Goal: Obtain resource: Obtain resource

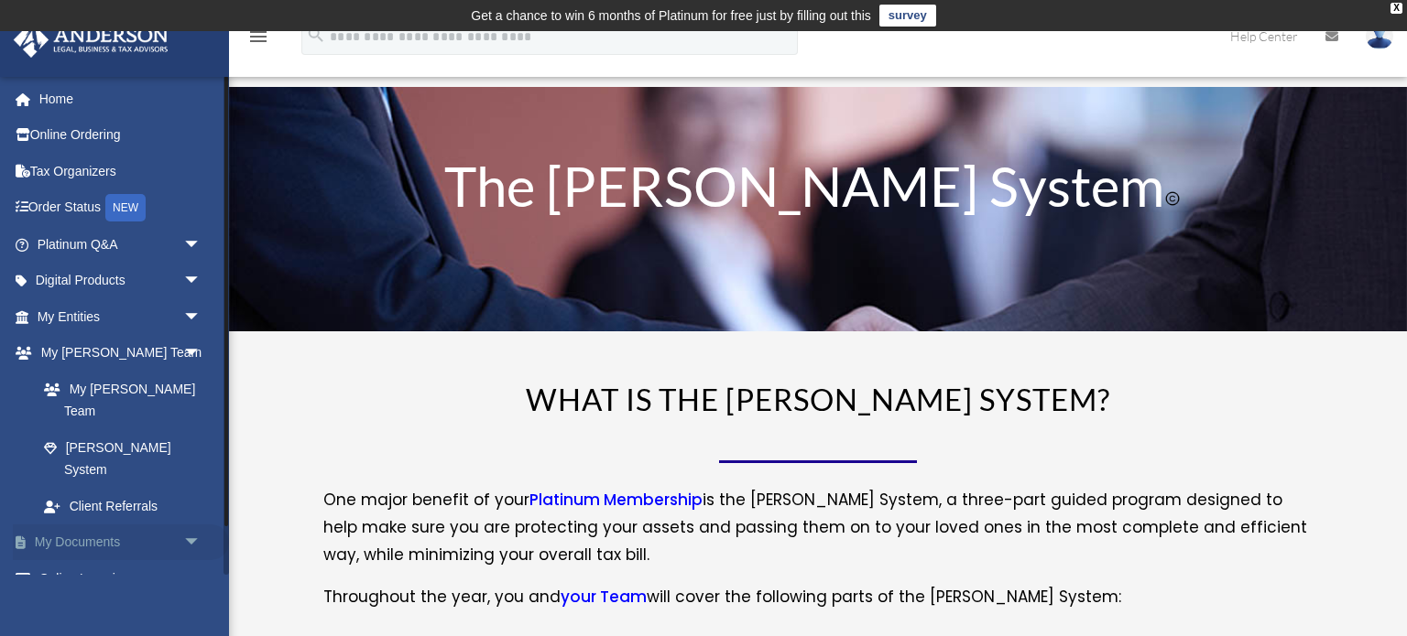
click at [190, 525] on span "arrow_drop_down" at bounding box center [201, 544] width 37 height 38
click at [105, 560] on link "Box" at bounding box center [127, 578] width 203 height 37
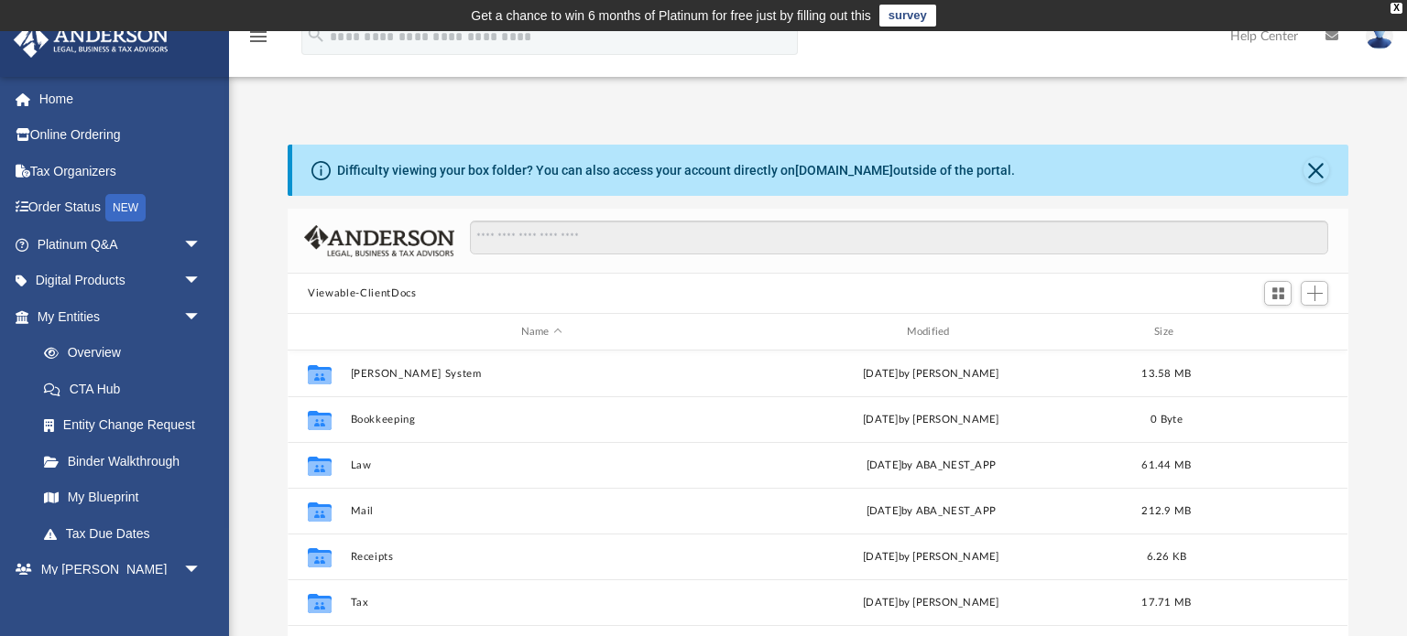
scroll to position [416, 1060]
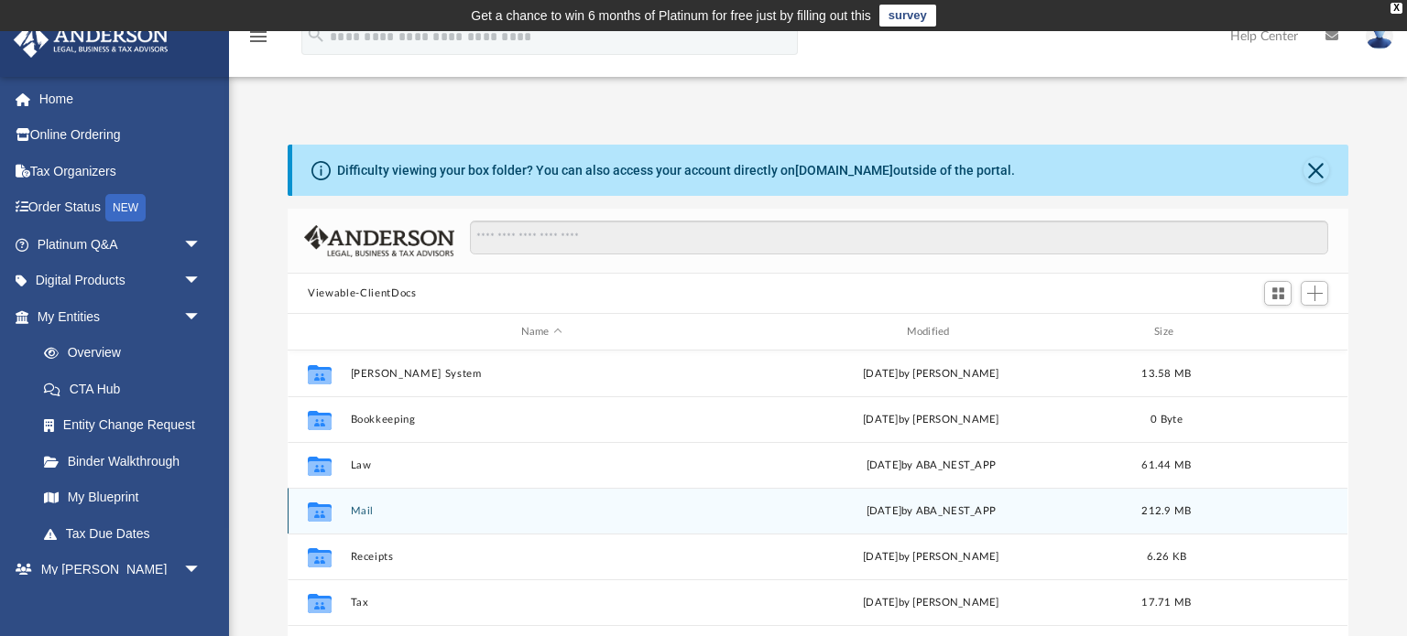
click at [370, 513] on button "Mail" at bounding box center [542, 511] width 382 height 12
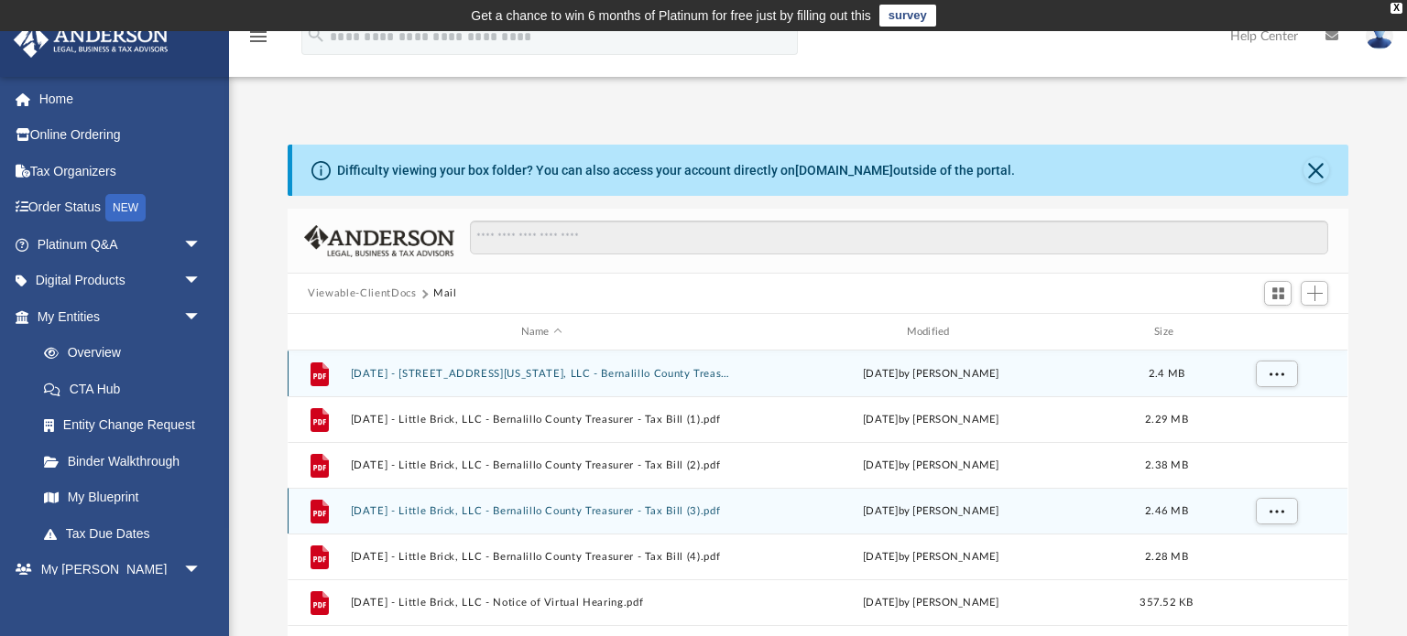
scroll to position [359, 1060]
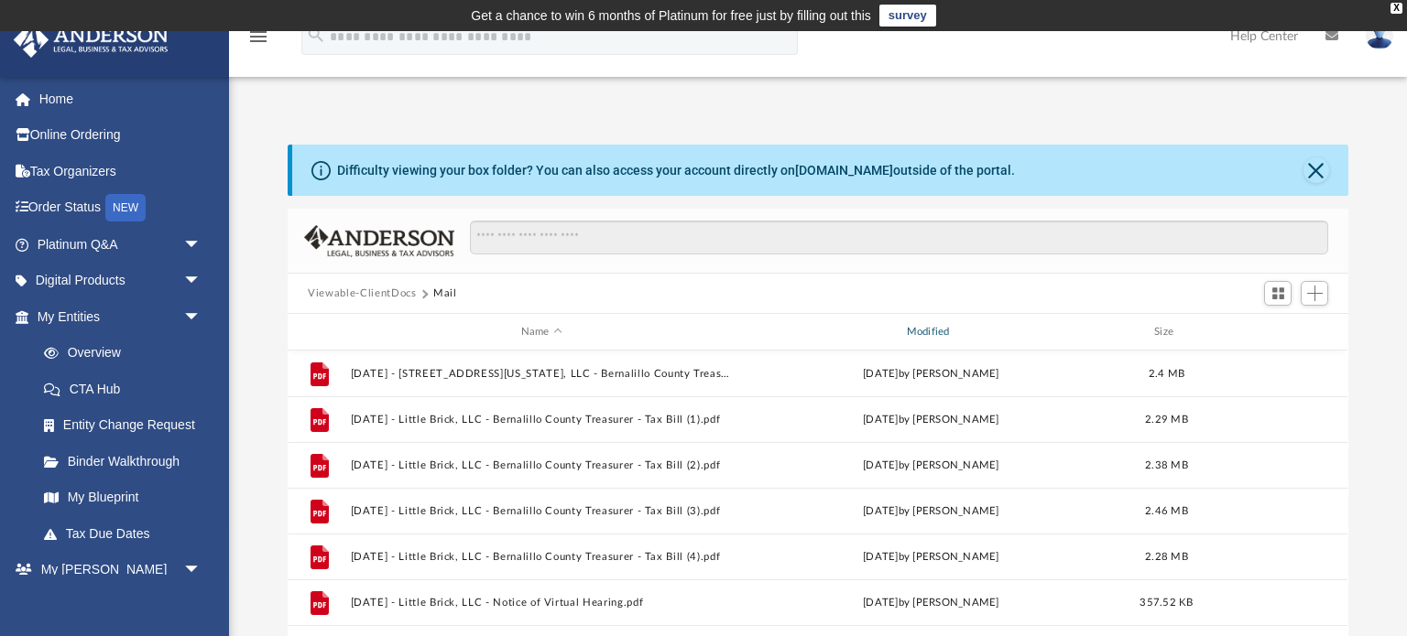
click at [946, 326] on div "Modified" at bounding box center [931, 332] width 382 height 16
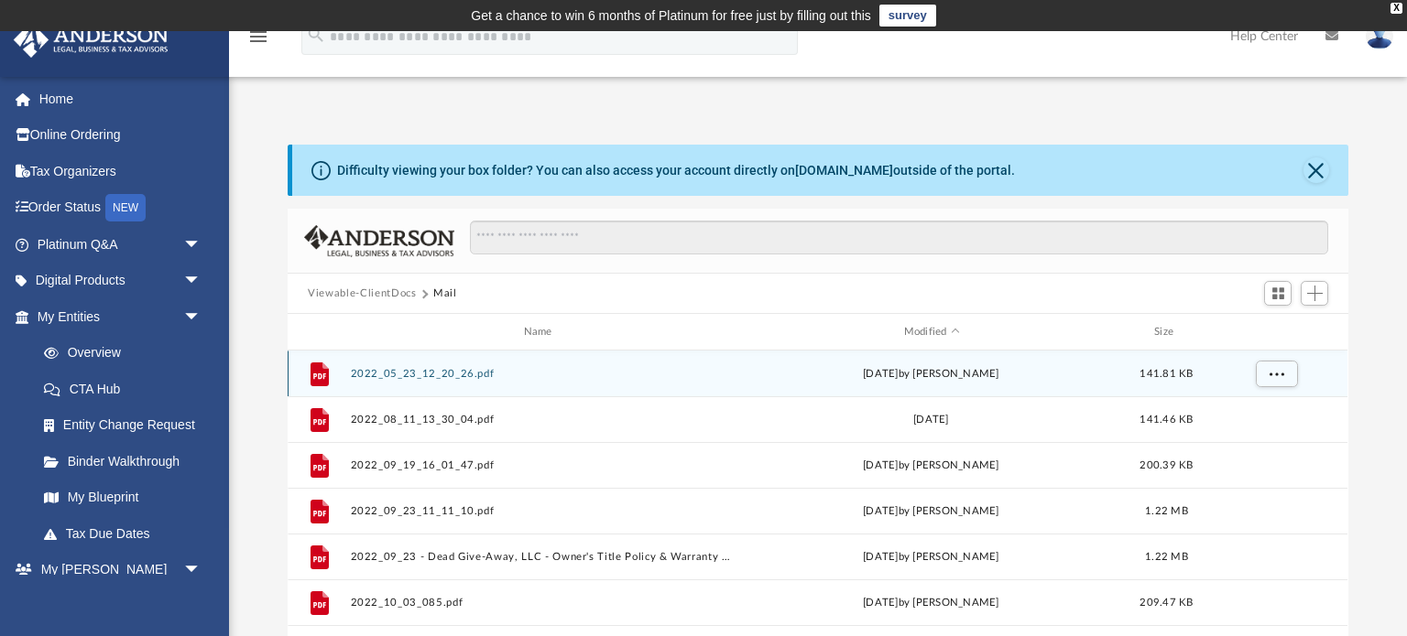
click at [467, 378] on button "2022_05_23_12_20_26.pdf" at bounding box center [542, 374] width 382 height 12
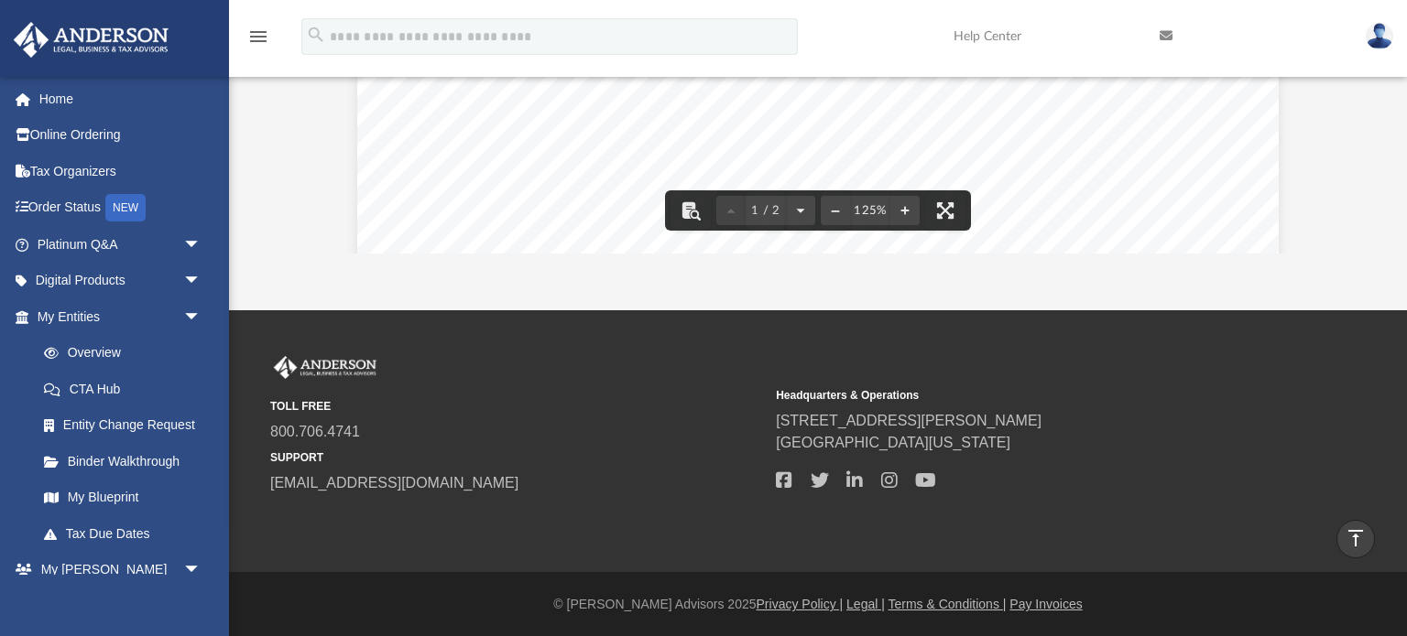
scroll to position [0, 0]
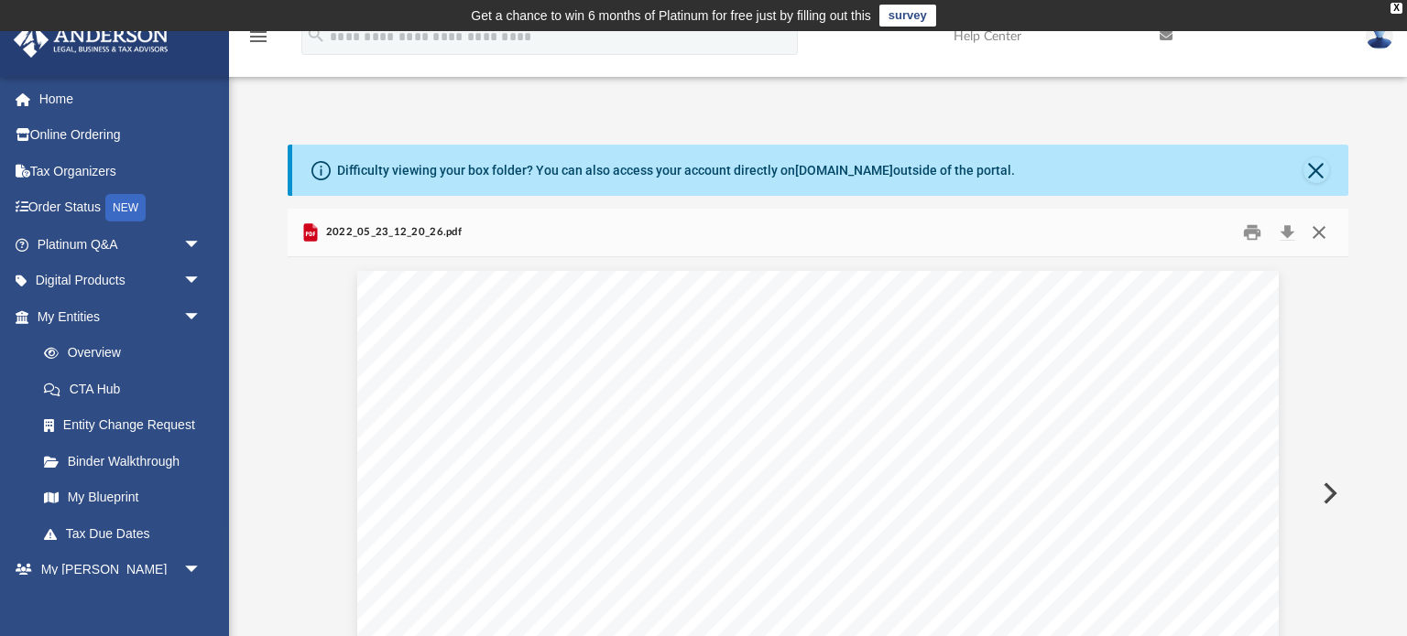
click at [1318, 236] on button "Close" at bounding box center [1318, 233] width 33 height 28
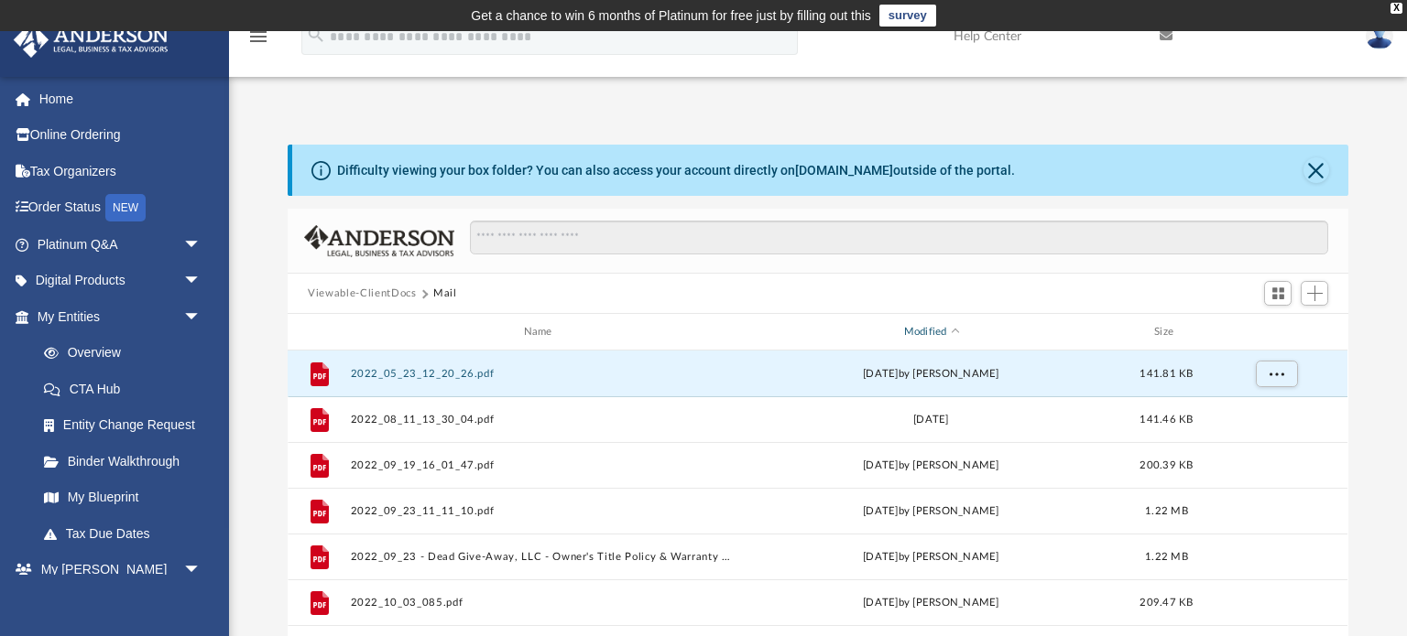
click at [951, 328] on div "Modified" at bounding box center [931, 332] width 382 height 16
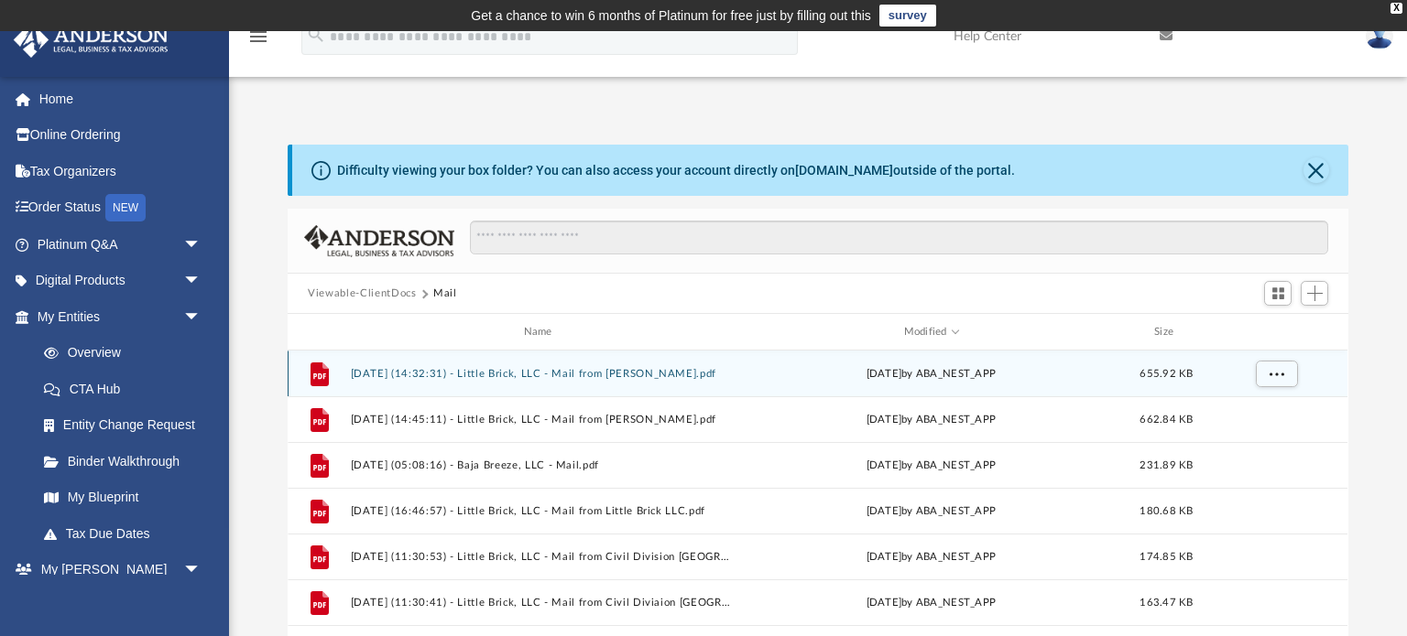
click at [678, 375] on button "[DATE] (14:32:31) - Little Brick, LLC - Mail from [PERSON_NAME].pdf" at bounding box center [542, 374] width 382 height 12
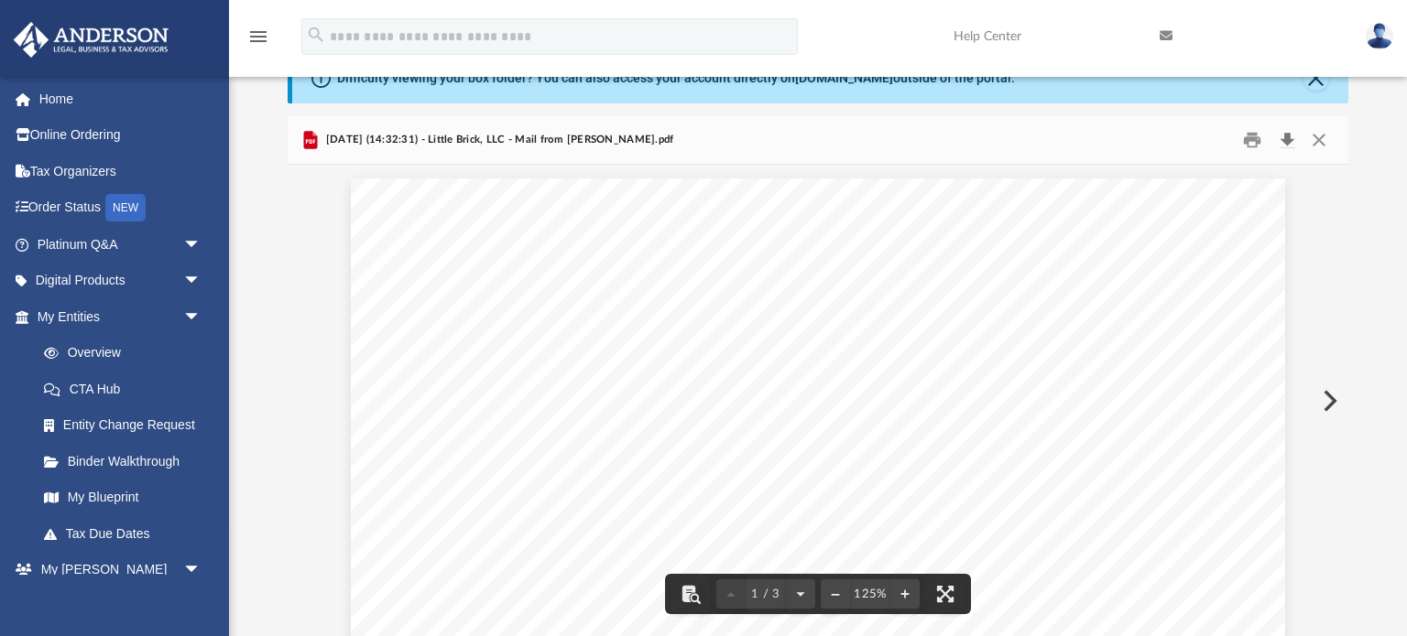
click at [1288, 141] on button "Download" at bounding box center [1286, 140] width 33 height 28
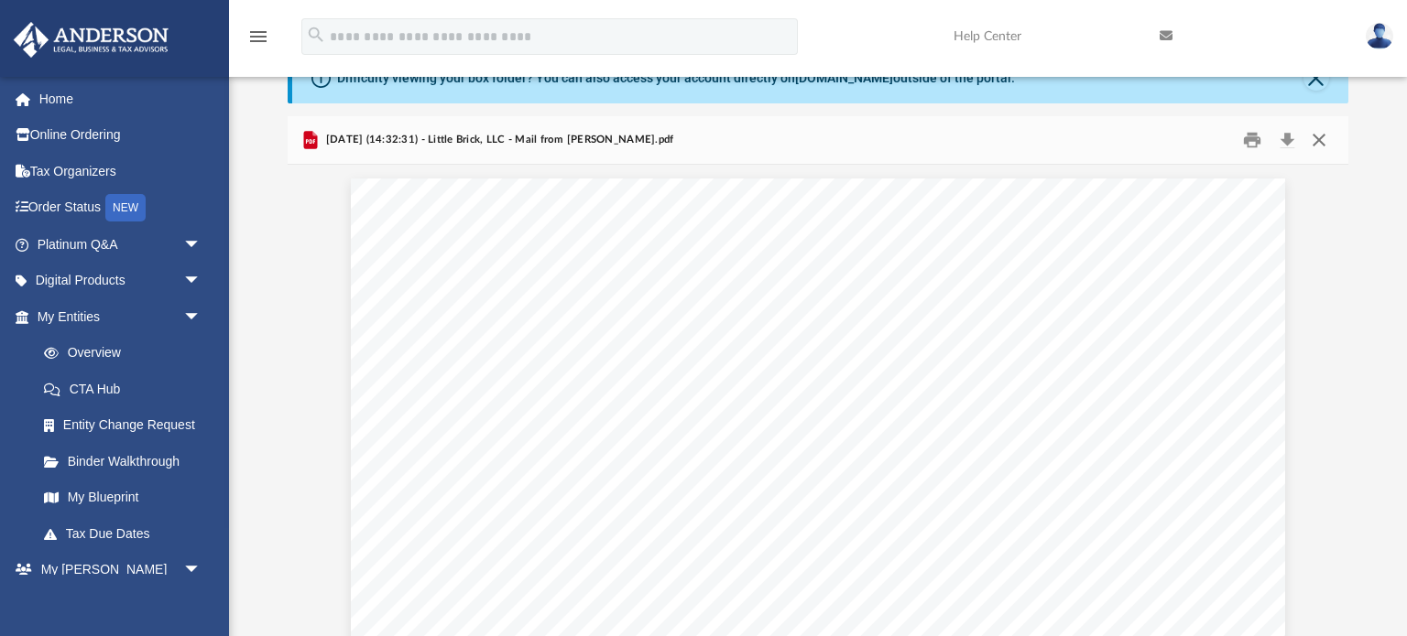
click at [1323, 142] on button "Close" at bounding box center [1318, 140] width 33 height 28
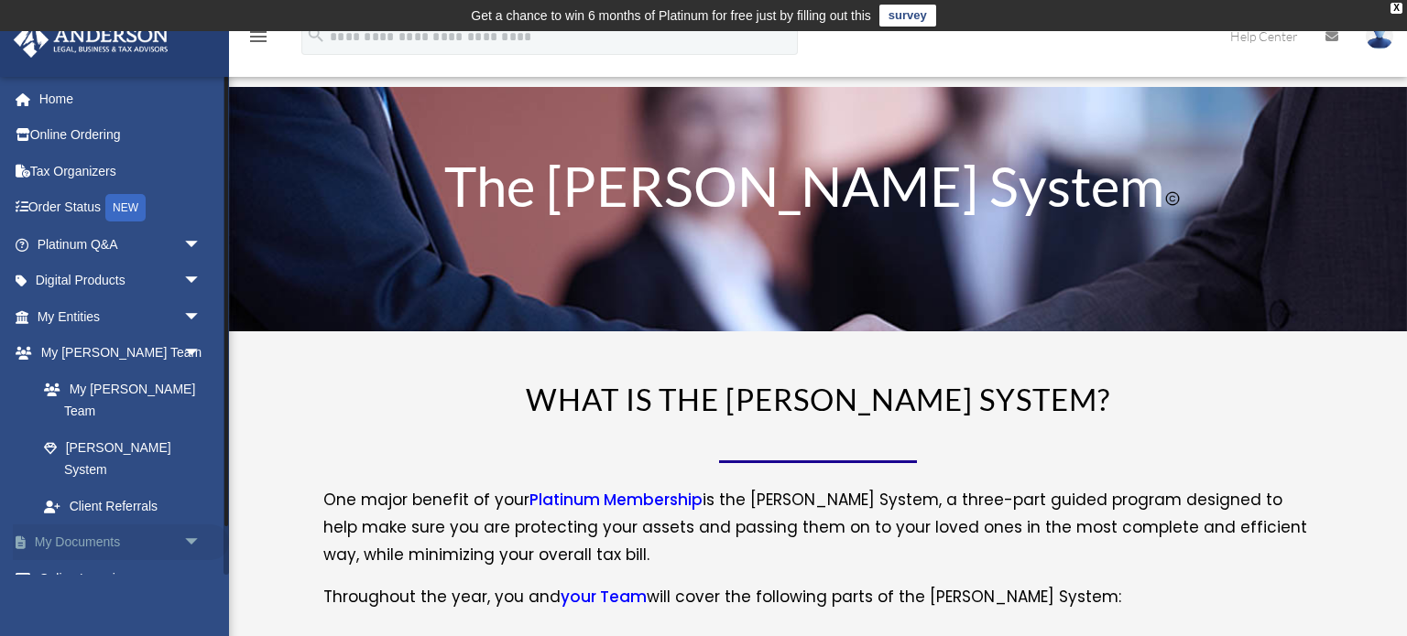
click at [127, 525] on link "My Documents arrow_drop_down" at bounding box center [121, 543] width 216 height 37
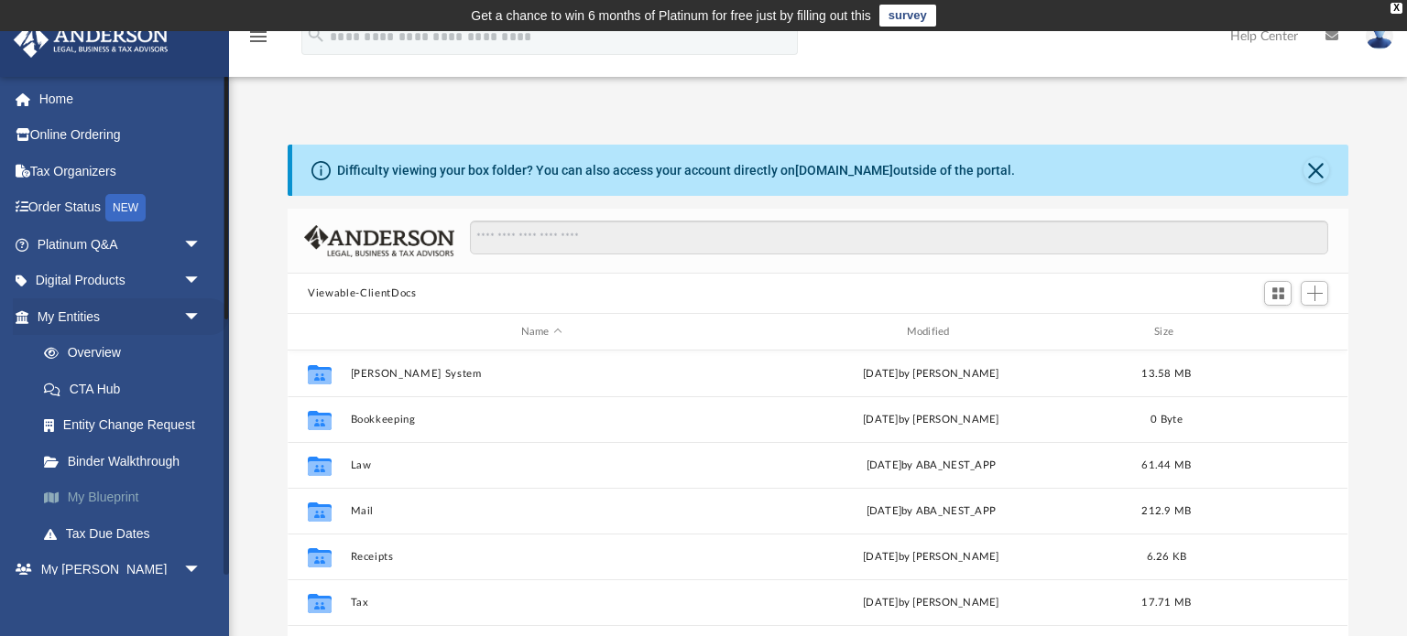
scroll to position [416, 1060]
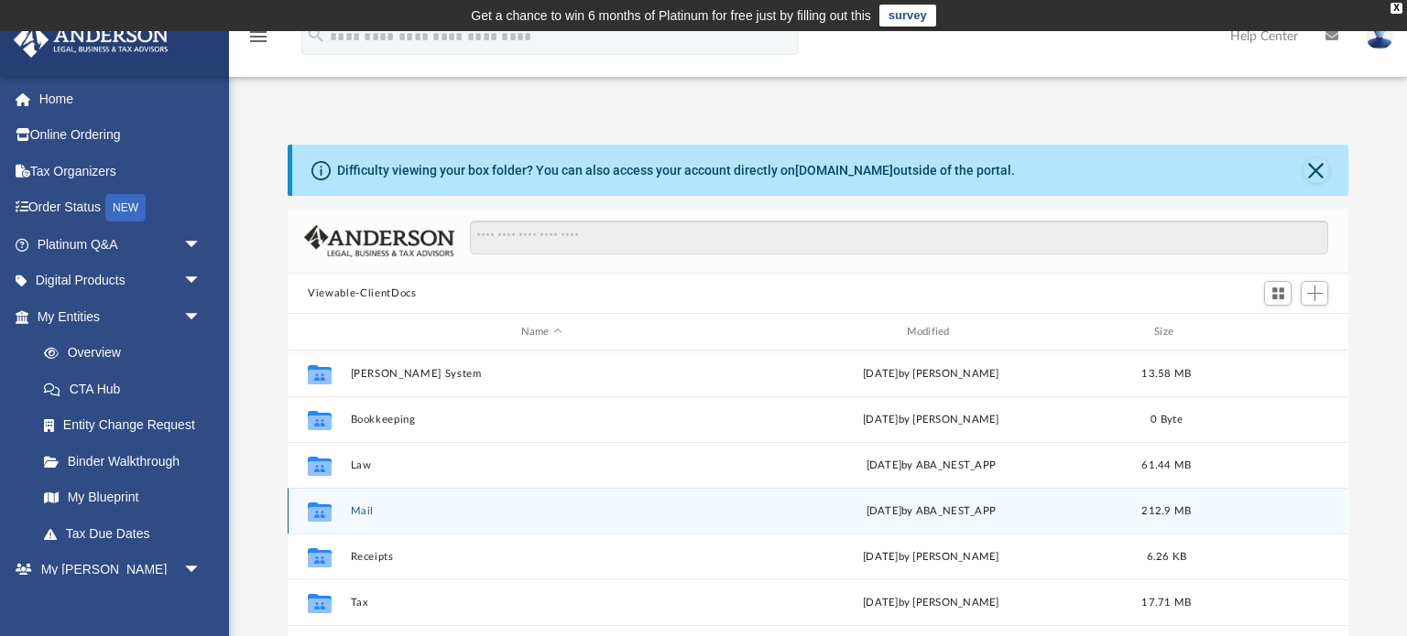
click at [366, 507] on button "Mail" at bounding box center [542, 511] width 382 height 12
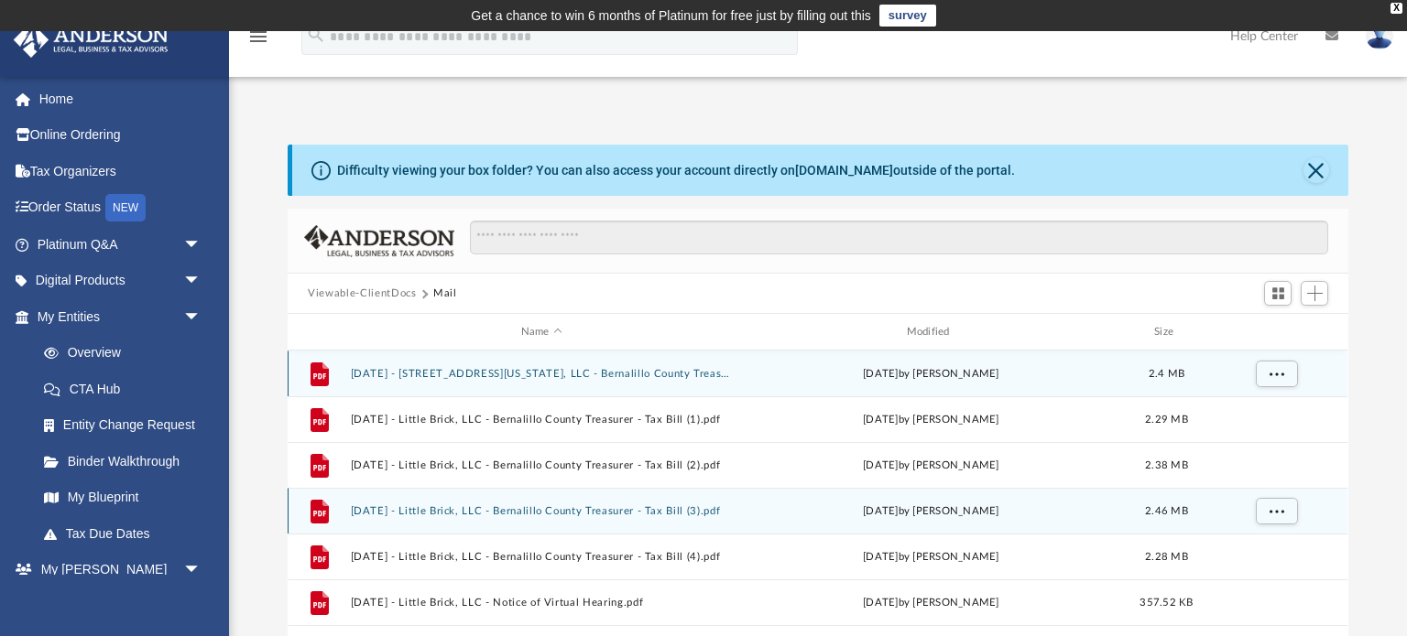
scroll to position [359, 1060]
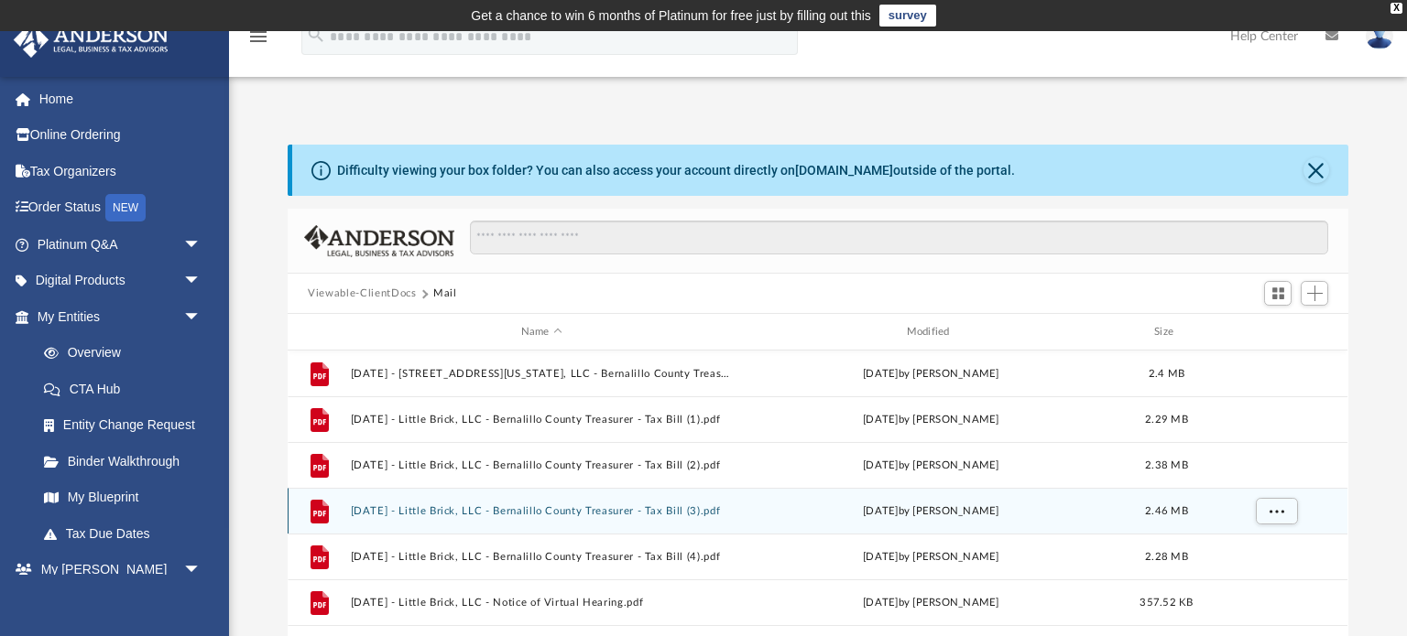
click at [367, 510] on button "[DATE] - Little Brick, LLC - Bernalillo County Treasurer - Tax Bill (3).pdf" at bounding box center [542, 511] width 382 height 12
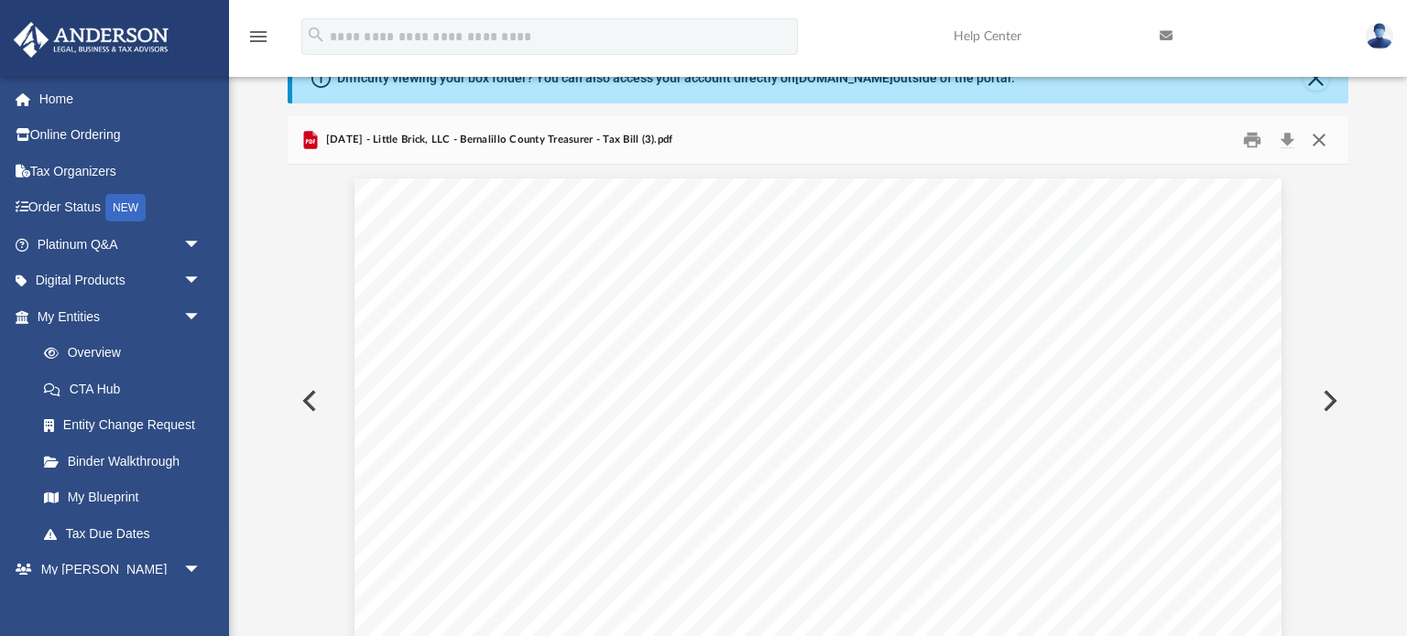
click at [1320, 146] on button "Close" at bounding box center [1318, 140] width 33 height 28
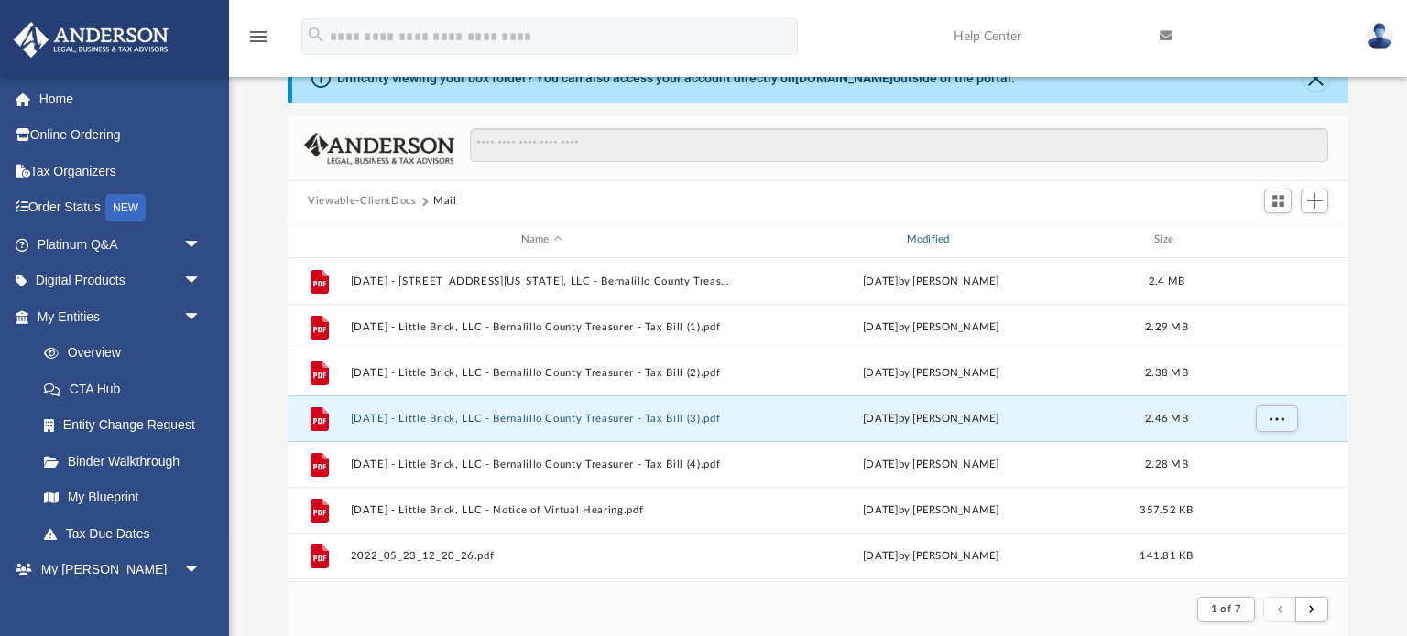
click at [929, 240] on div "Modified" at bounding box center [931, 240] width 382 height 16
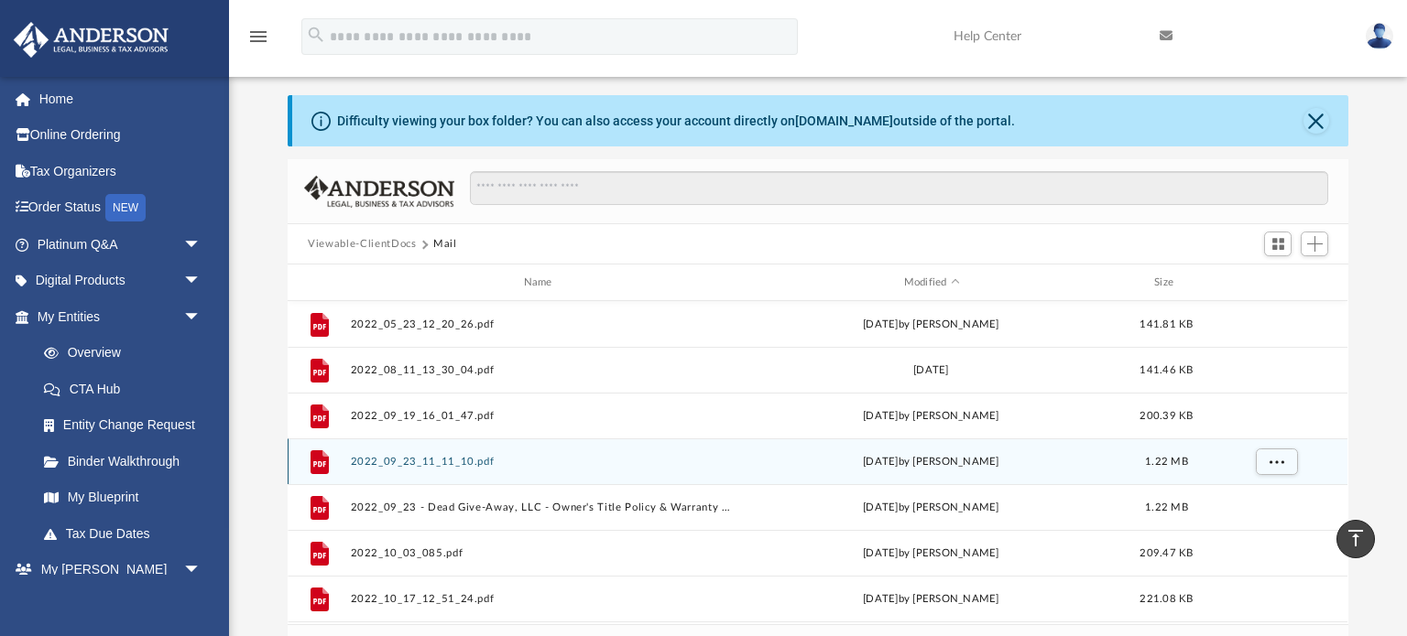
scroll to position [0, 0]
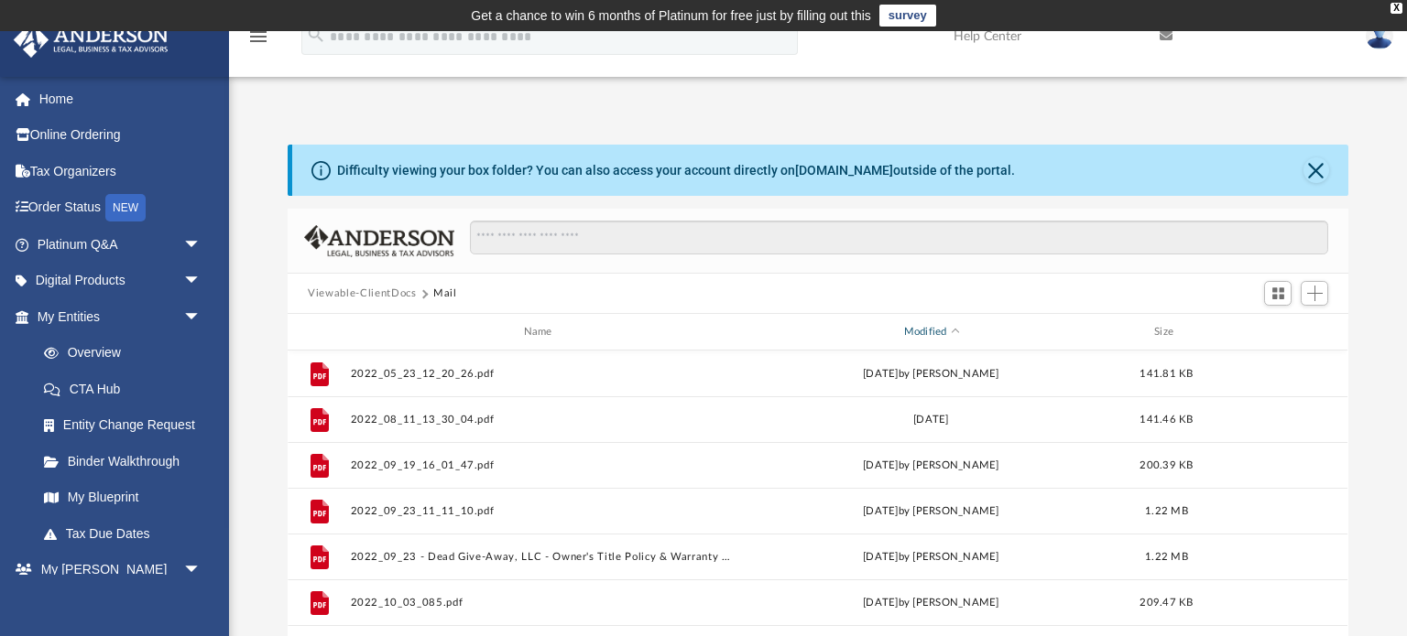
click at [929, 334] on div "Modified" at bounding box center [931, 332] width 382 height 16
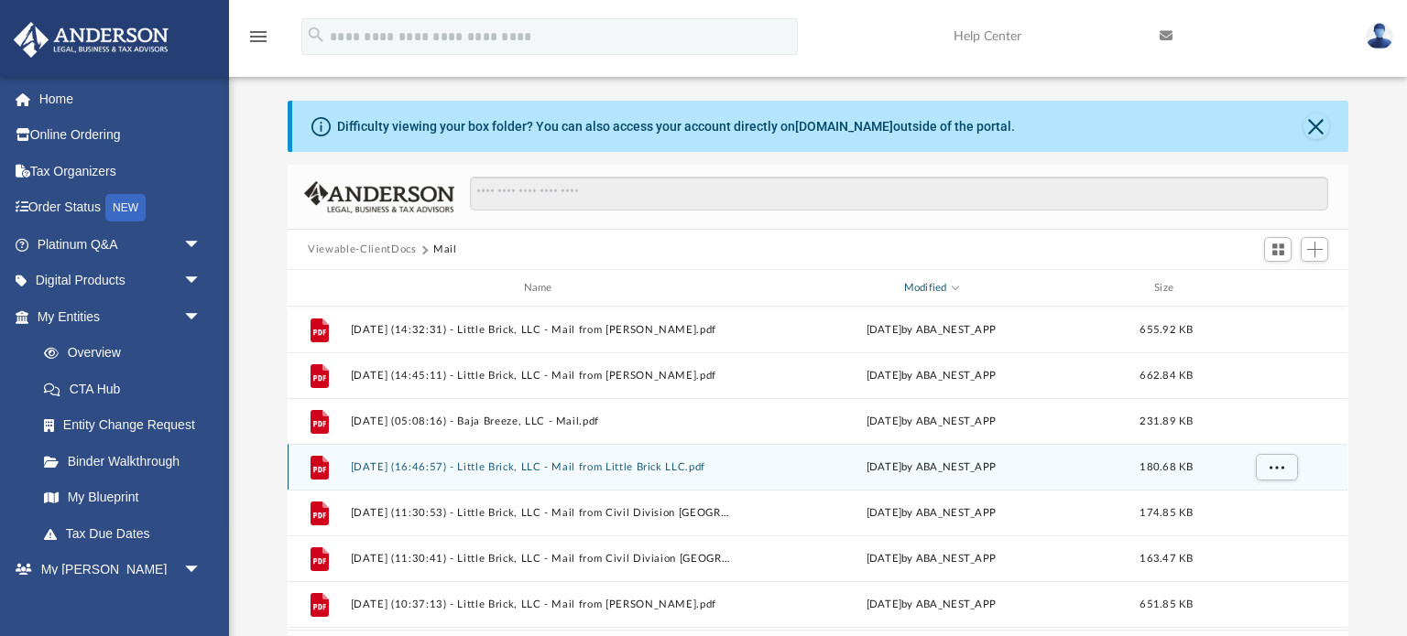
scroll to position [49, 0]
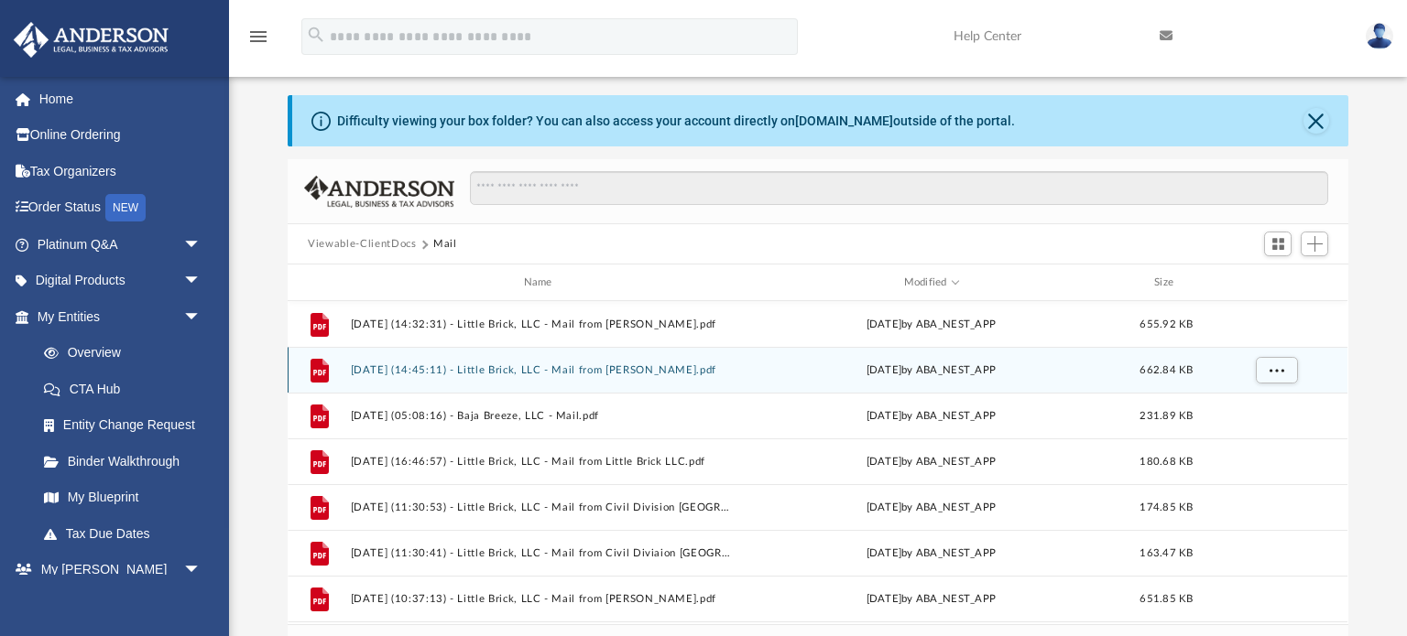
click at [680, 370] on button "[DATE] (14:45:11) - Little Brick, LLC - Mail from [PERSON_NAME].pdf" at bounding box center [542, 370] width 382 height 12
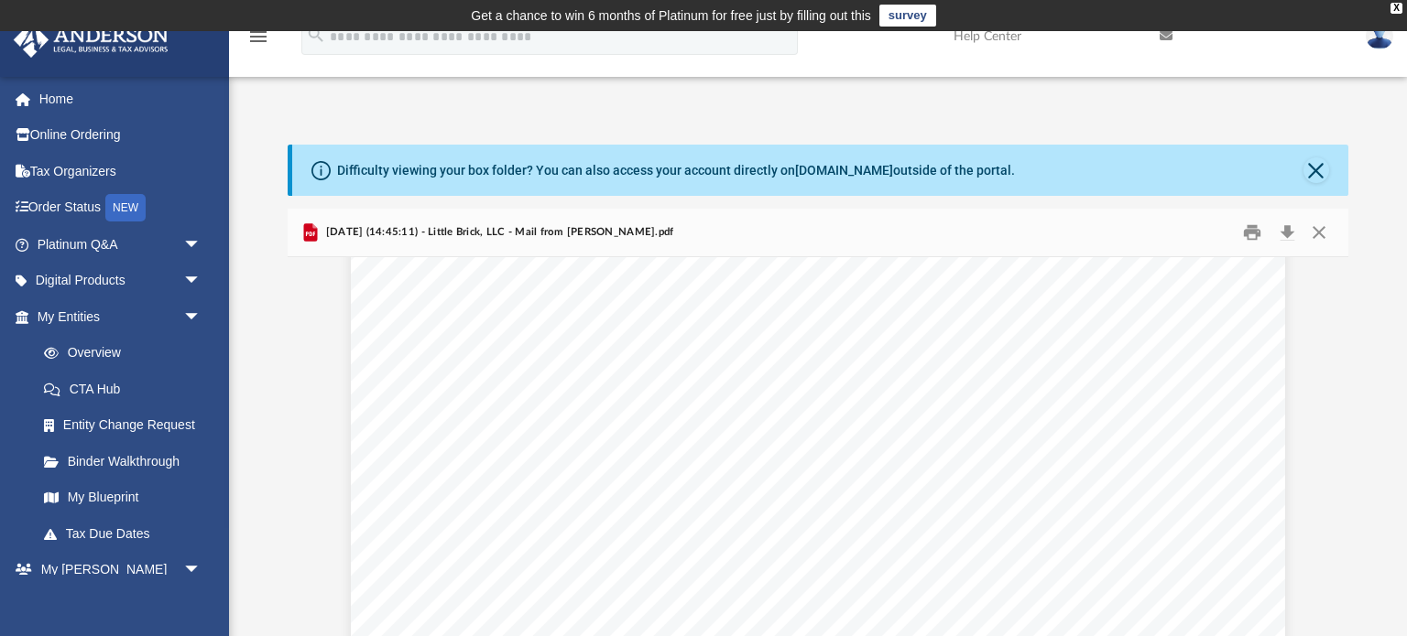
scroll to position [1015, 0]
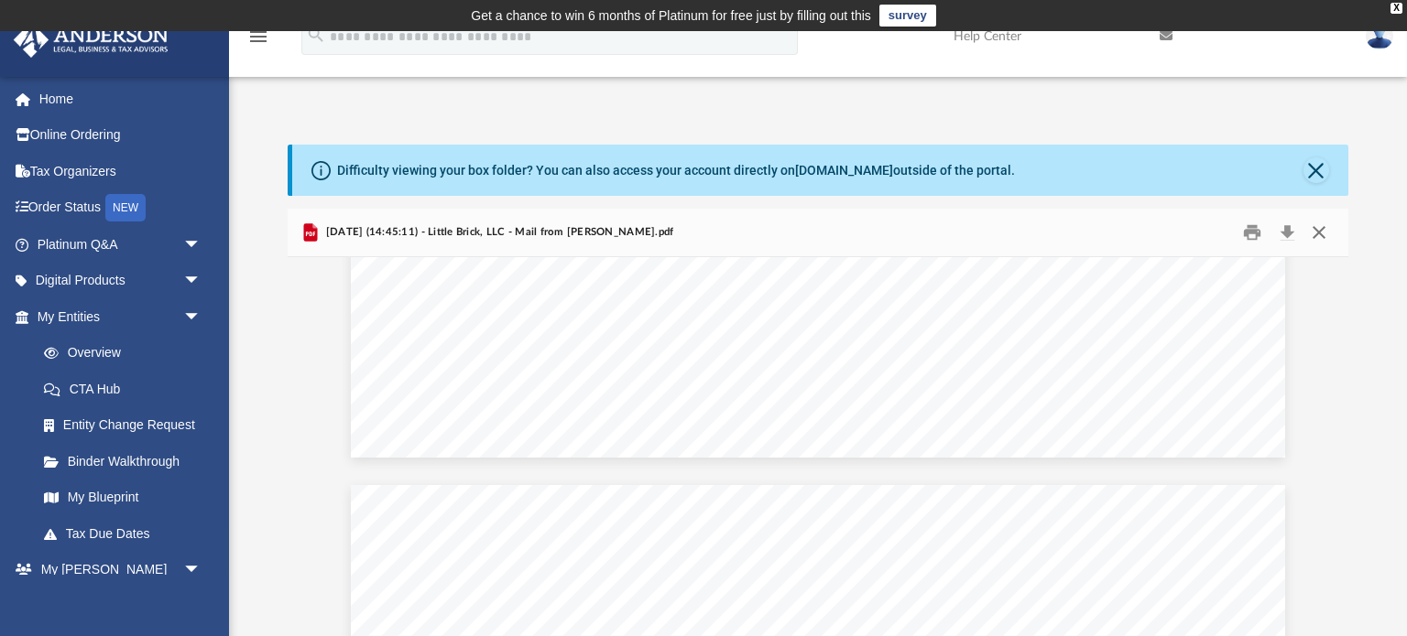
click at [1314, 237] on button "Close" at bounding box center [1318, 233] width 33 height 28
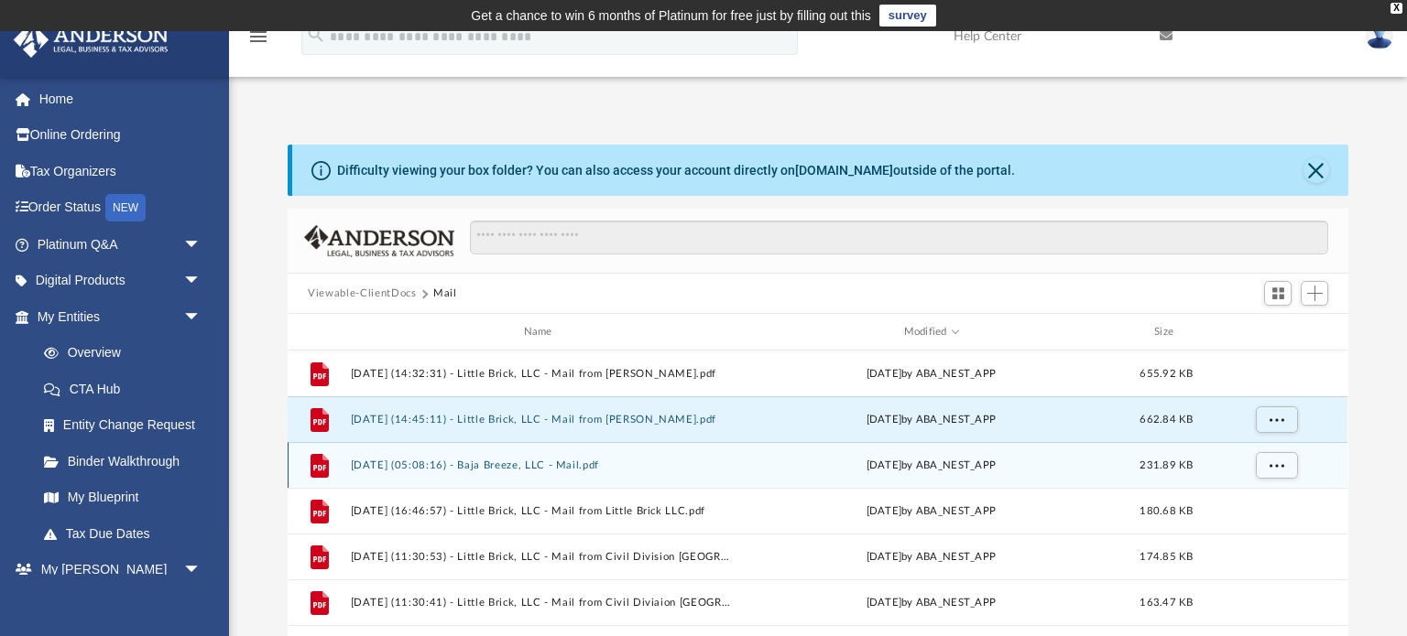
click at [537, 469] on button "[DATE] (05:08:16) - Baja Breeze, LLC - Mail.pdf" at bounding box center [542, 466] width 382 height 12
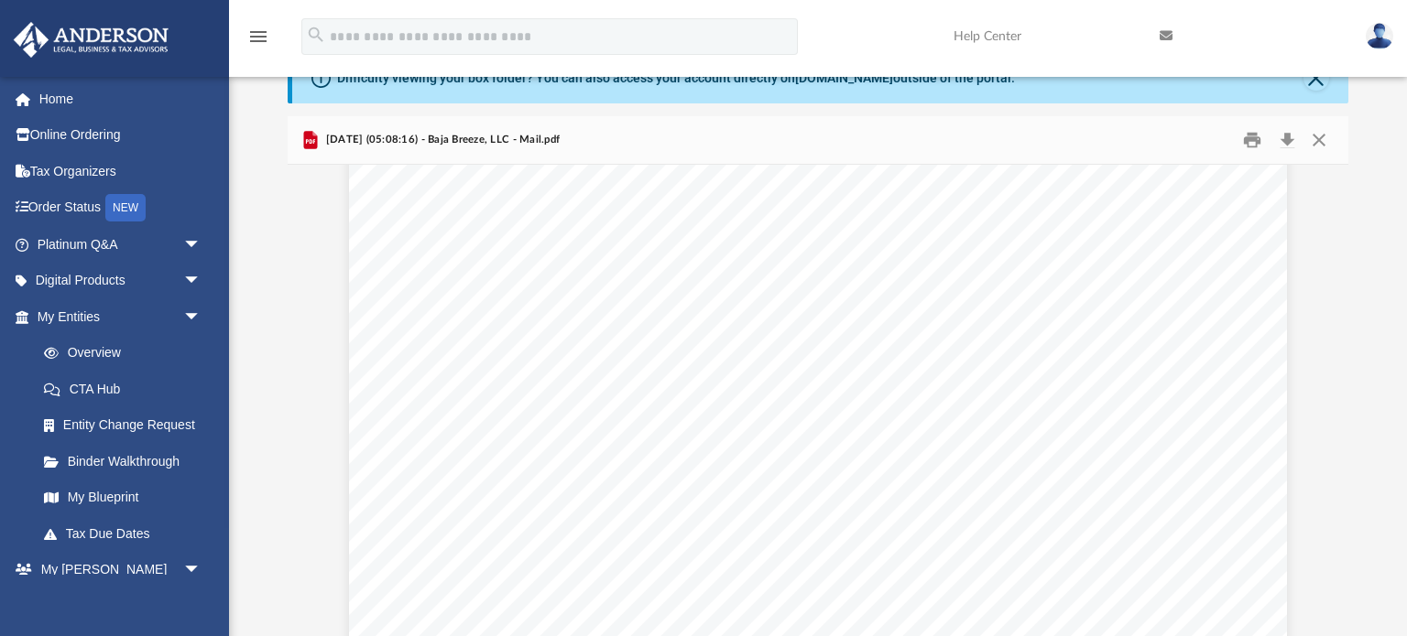
scroll to position [0, 0]
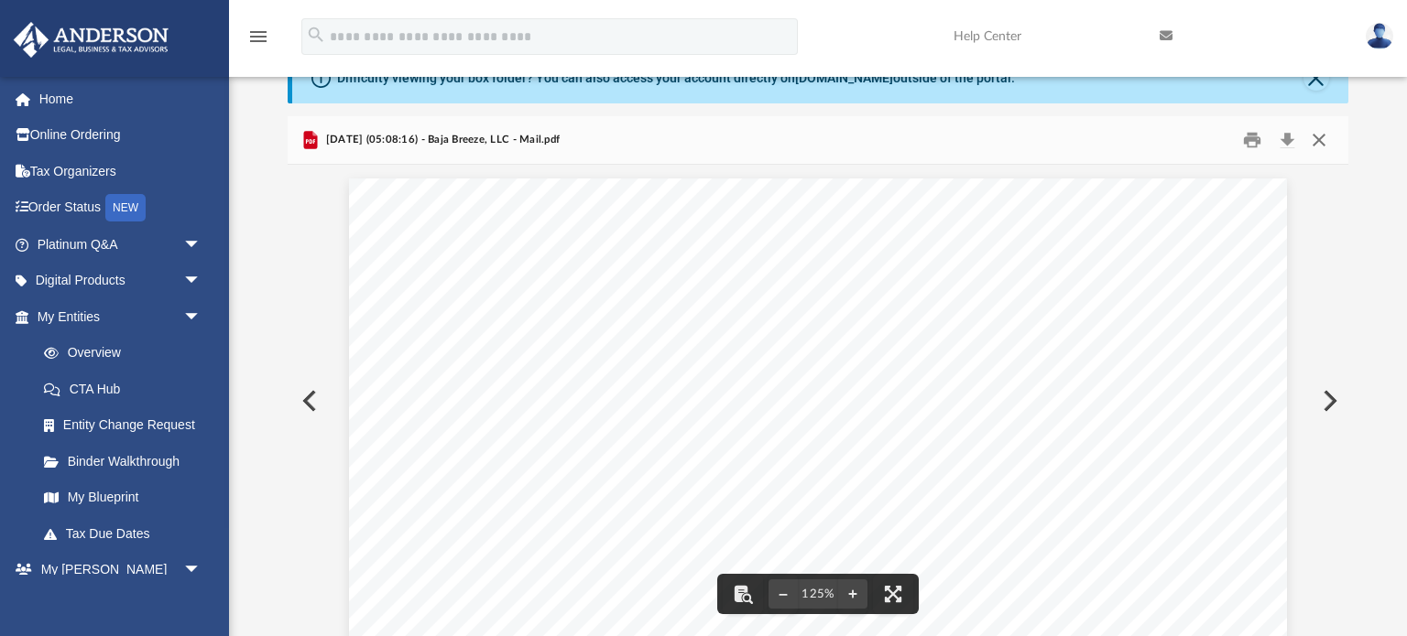
click at [1328, 138] on button "Close" at bounding box center [1318, 140] width 33 height 28
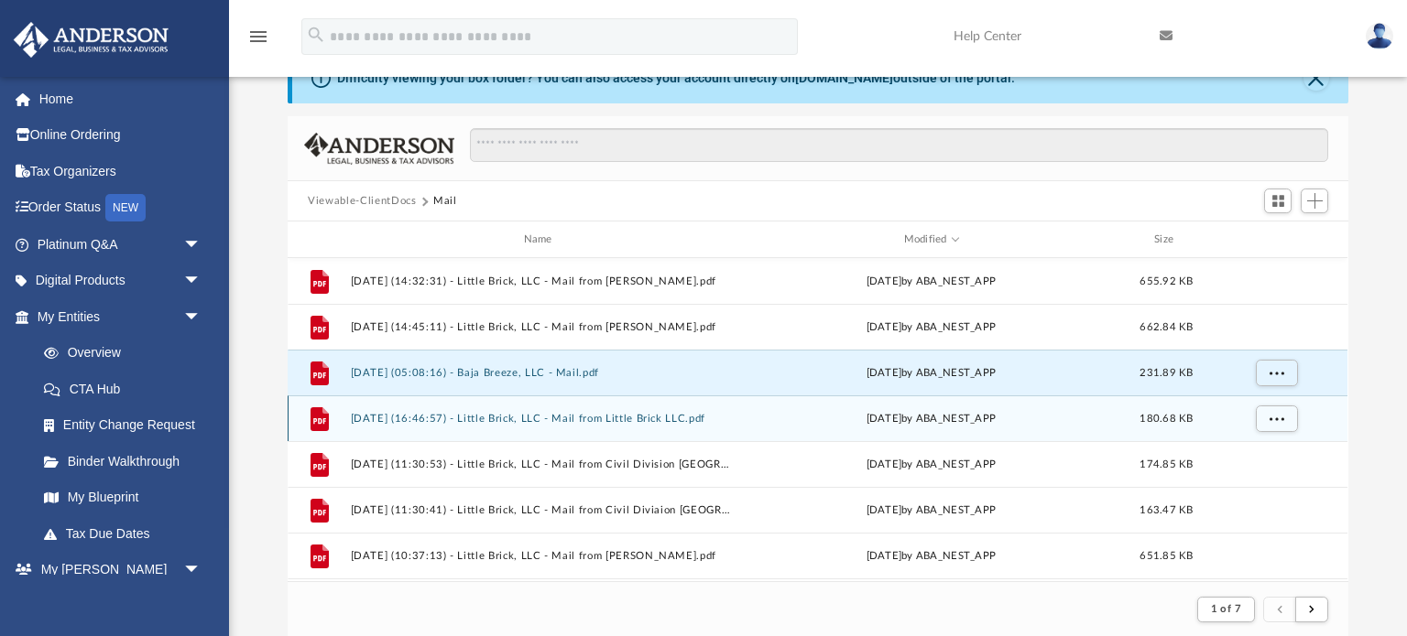
click at [651, 416] on button "[DATE] (16:46:57) - Little Brick, LLC - Mail from Little Brick LLC.pdf" at bounding box center [542, 419] width 382 height 12
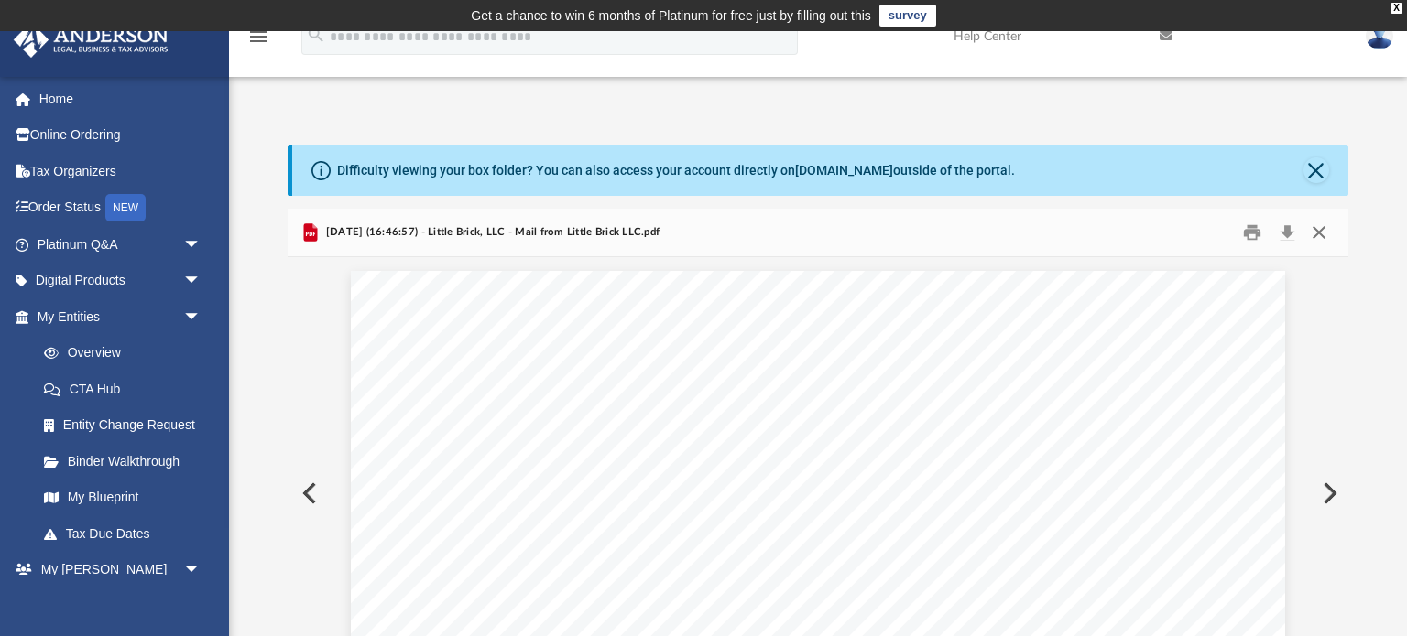
click at [1314, 239] on button "Close" at bounding box center [1318, 233] width 33 height 28
